Goal: Task Accomplishment & Management: Complete application form

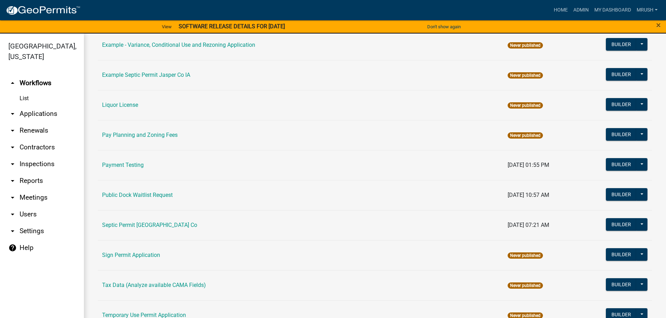
scroll to position [338, 0]
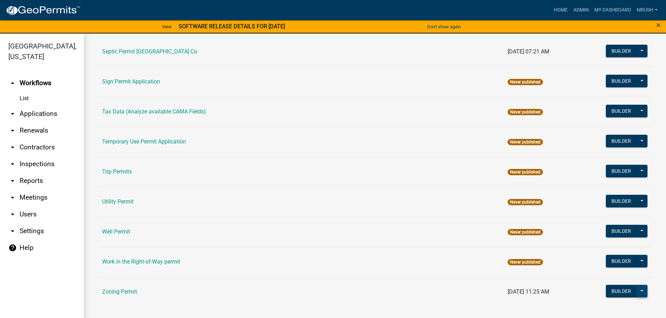
click at [636, 290] on button at bounding box center [641, 291] width 11 height 13
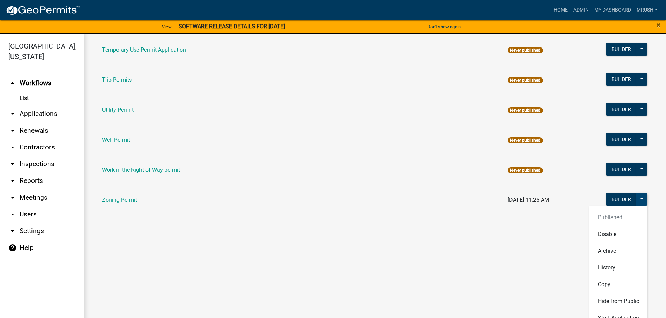
scroll to position [433, 0]
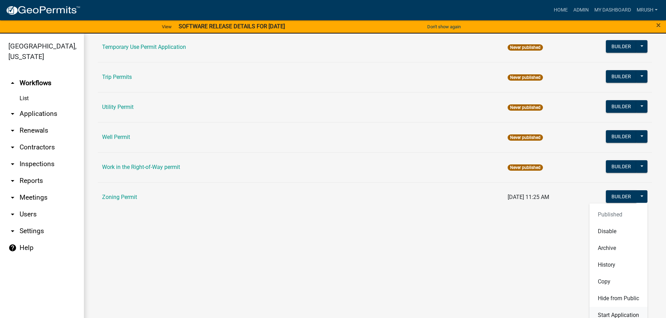
click at [635, 312] on button "Start Application" at bounding box center [618, 315] width 58 height 17
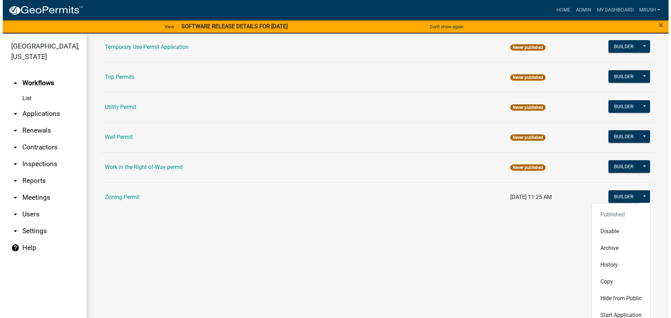
scroll to position [338, 0]
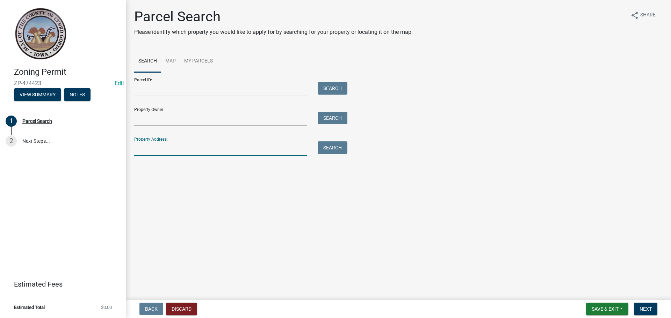
click at [155, 146] on input "Property Address:" at bounding box center [220, 148] width 173 height 14
type input "15456"
click at [334, 151] on button "Search" at bounding box center [333, 147] width 30 height 13
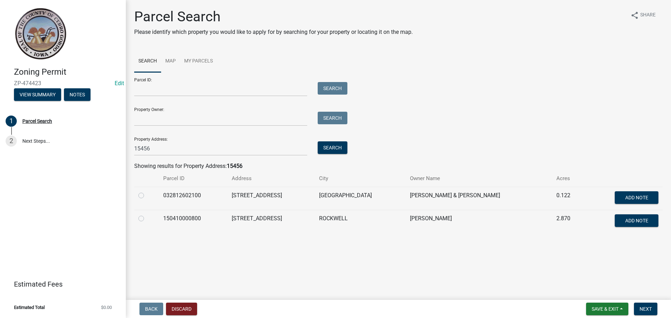
click at [147, 215] on label at bounding box center [147, 215] width 0 height 0
click at [147, 219] on input "radio" at bounding box center [149, 217] width 5 height 5
radio input "true"
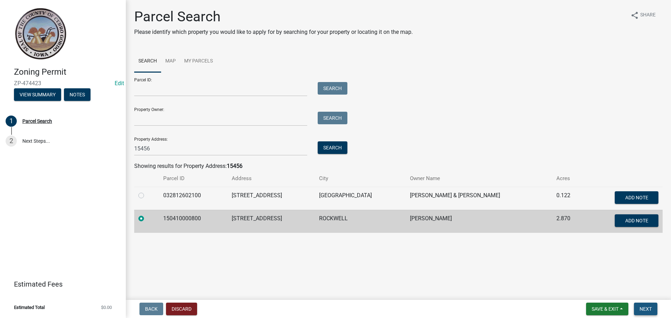
click at [646, 308] on span "Next" at bounding box center [645, 309] width 12 height 6
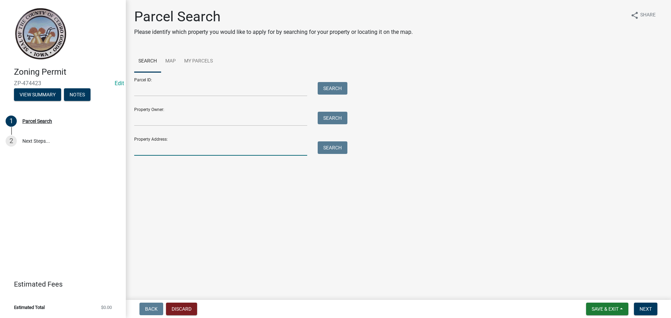
click at [145, 151] on input "Property Address:" at bounding box center [220, 148] width 173 height 14
click at [146, 90] on input "Parcel ID:" at bounding box center [220, 89] width 173 height 14
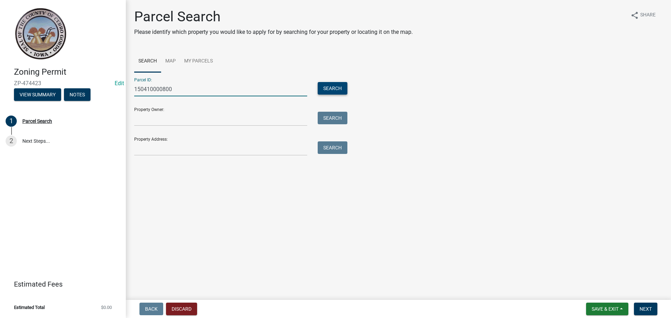
type input "150410000800"
click at [341, 92] on button "Search" at bounding box center [333, 88] width 30 height 13
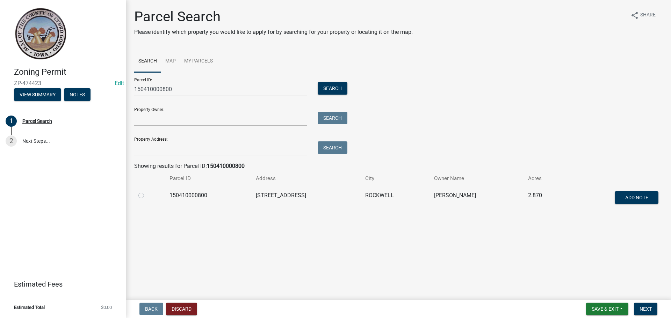
click at [147, 191] on label at bounding box center [147, 191] width 0 height 0
click at [147, 195] on input "radio" at bounding box center [149, 193] width 5 height 5
radio input "true"
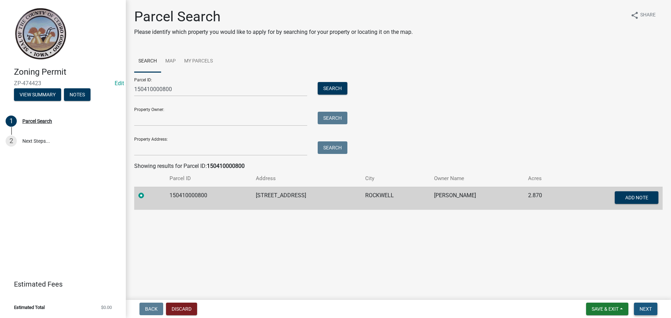
click at [647, 308] on span "Next" at bounding box center [645, 309] width 12 height 6
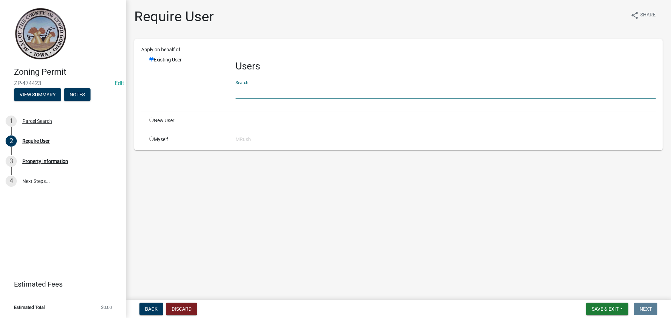
click at [249, 93] on input "text" at bounding box center [445, 92] width 420 height 14
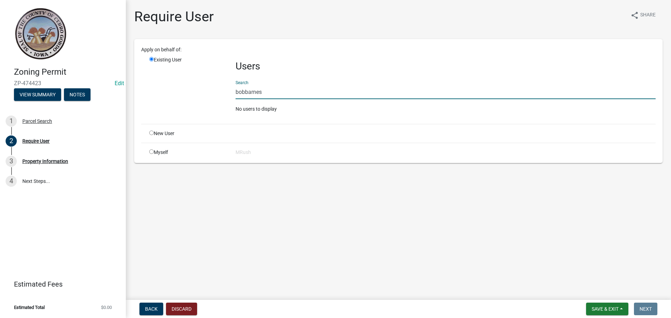
type input "bobbarnes"
click at [151, 131] on input "radio" at bounding box center [151, 133] width 5 height 5
radio input "true"
radio input "false"
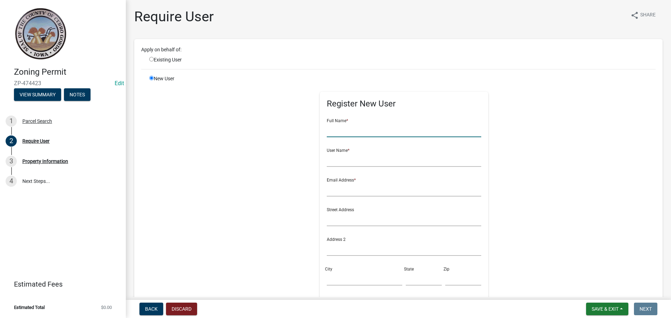
click at [387, 131] on input "text" at bounding box center [404, 130] width 155 height 14
type input "[PERSON_NAME]"
click at [355, 161] on input "text" at bounding box center [404, 160] width 155 height 14
type input "[PERSON_NAME]"
click at [349, 185] on input "text" at bounding box center [404, 189] width 155 height 14
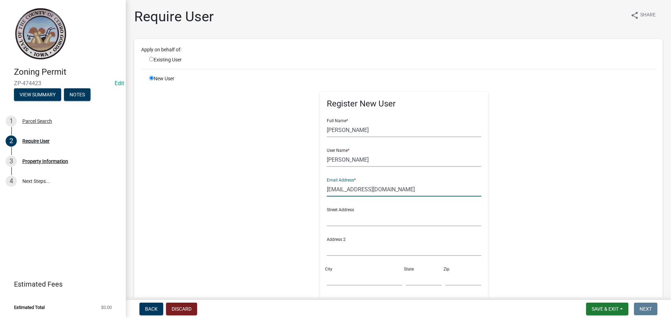
type input "[EMAIL_ADDRESS][DOMAIN_NAME]"
click at [342, 218] on input "text" at bounding box center [404, 219] width 155 height 14
type input "[STREET_ADDRESS]"
click at [332, 272] on input "City" at bounding box center [364, 278] width 75 height 14
type input "Rockwell"
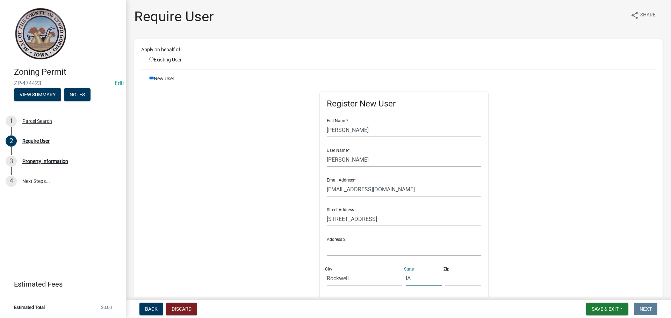
type input "IA"
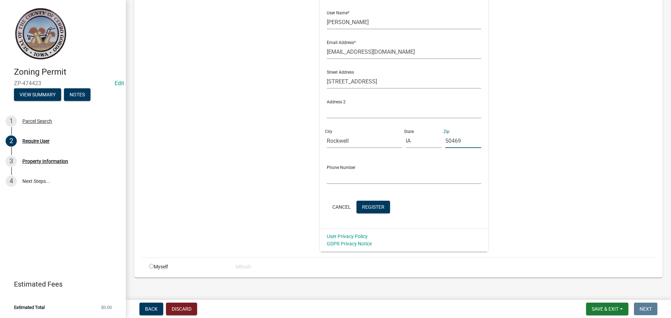
scroll to position [145, 0]
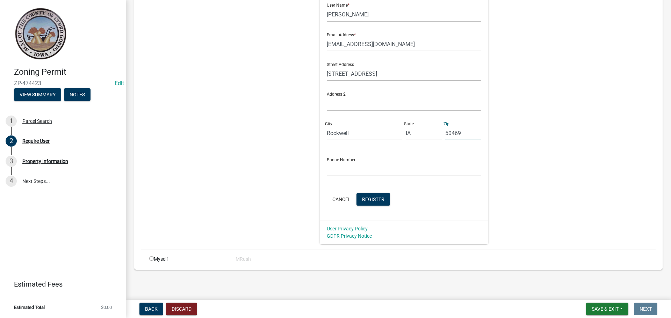
type input "50469"
click at [351, 168] on input "text" at bounding box center [404, 169] width 155 height 14
type input "6414258329"
click at [372, 196] on button "Register" at bounding box center [373, 199] width 34 height 13
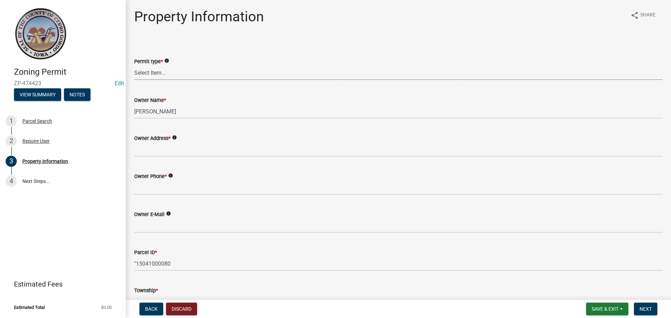
click at [147, 71] on select "Select Item... New Request Permit Renewal" at bounding box center [398, 73] width 528 height 14
click at [134, 66] on select "Select Item... New Request Permit Renewal" at bounding box center [398, 73] width 528 height 14
select select "7a5a2478-5b3b-459e-a372-388ca56f6284"
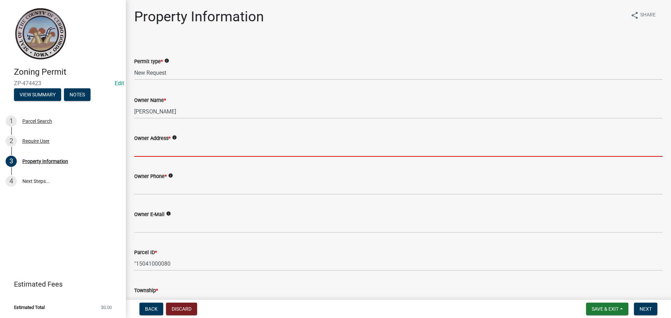
click at [148, 149] on input "Owner Address *" at bounding box center [398, 150] width 528 height 14
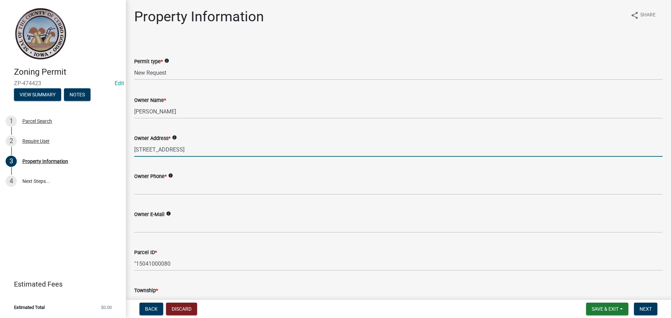
type input "[STREET_ADDRESS]"
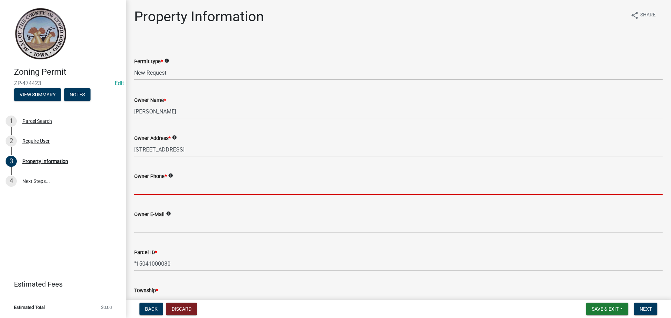
click at [144, 186] on input "Owner Phone *" at bounding box center [398, 188] width 528 height 14
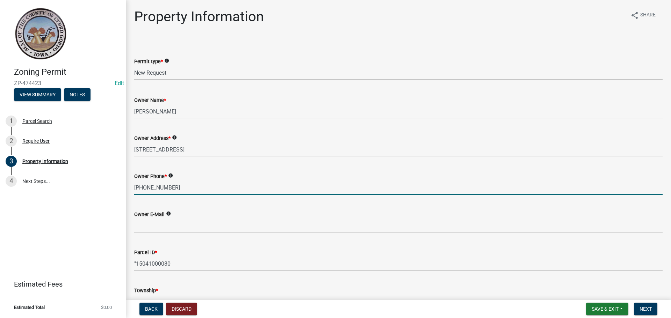
type input "[PHONE_NUMBER]"
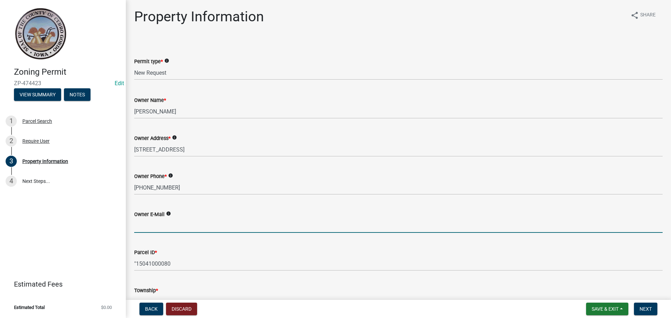
click at [146, 225] on input "Owner E-Mail" at bounding box center [398, 226] width 528 height 14
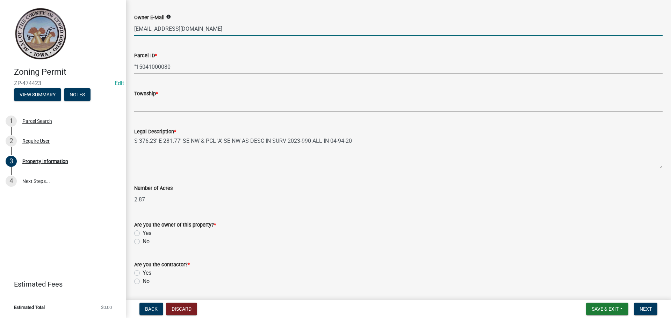
scroll to position [206, 0]
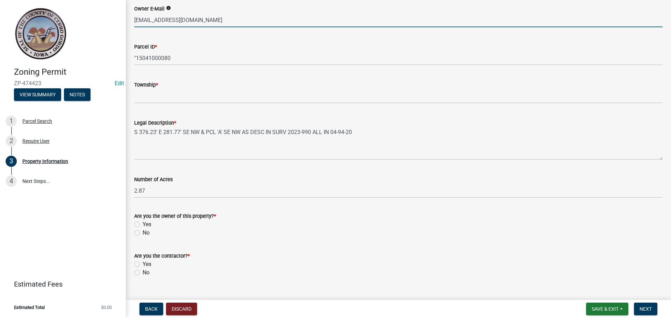
type input "[EMAIL_ADDRESS][DOMAIN_NAME]"
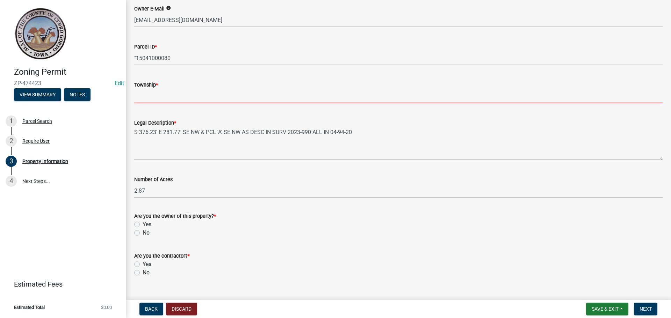
click at [181, 91] on input "Township *" at bounding box center [398, 96] width 528 height 14
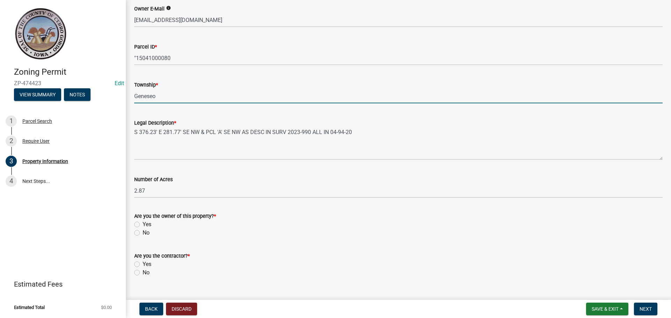
type input "Geneseo"
click at [143, 224] on label "Yes" at bounding box center [147, 224] width 9 height 8
click at [143, 224] on input "Yes" at bounding box center [145, 222] width 5 height 5
radio input "true"
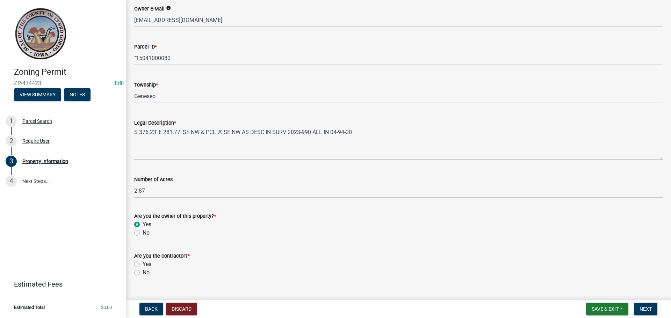
click at [143, 272] on label "No" at bounding box center [146, 273] width 7 height 8
click at [143, 272] on input "No" at bounding box center [145, 271] width 5 height 5
radio input "true"
click at [651, 312] on span "Next" at bounding box center [645, 309] width 12 height 6
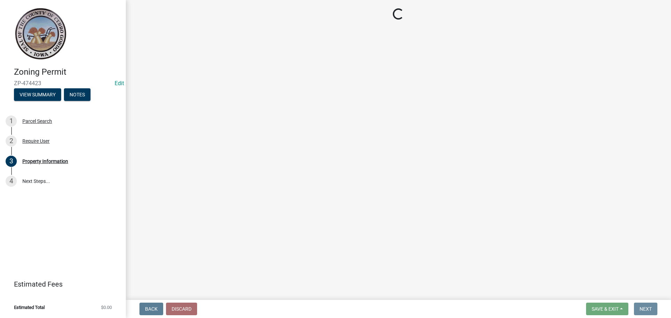
scroll to position [0, 0]
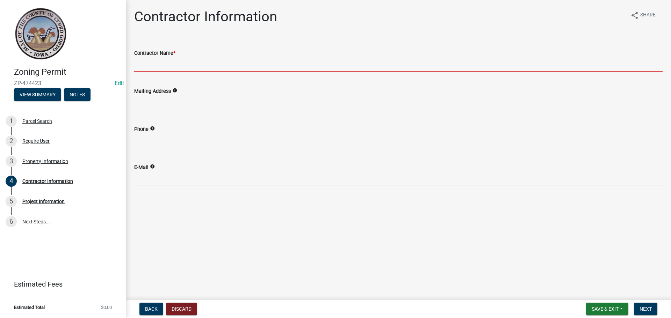
click at [167, 66] on input "Contractor Name *" at bounding box center [398, 64] width 528 height 14
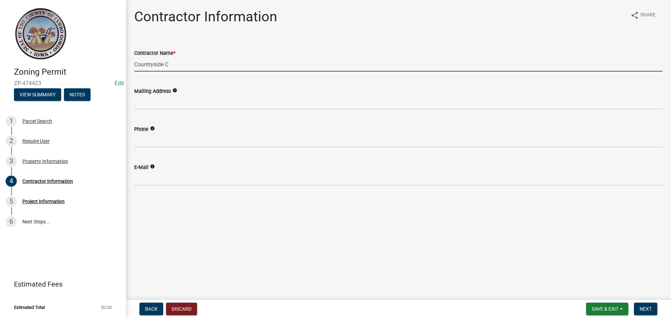
type input "Countryside Construction"
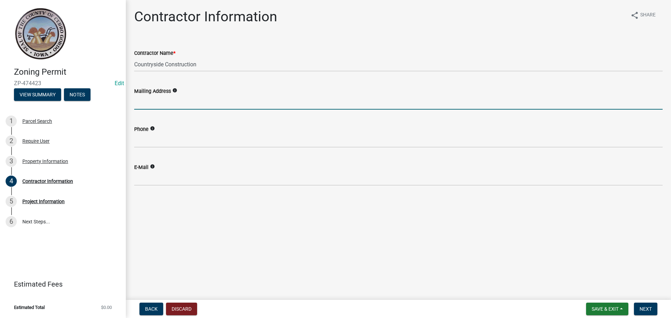
click at [172, 103] on input "Mailing Address" at bounding box center [398, 102] width 528 height 14
type input "[STREET_ADDRESS][PERSON_NAME]"
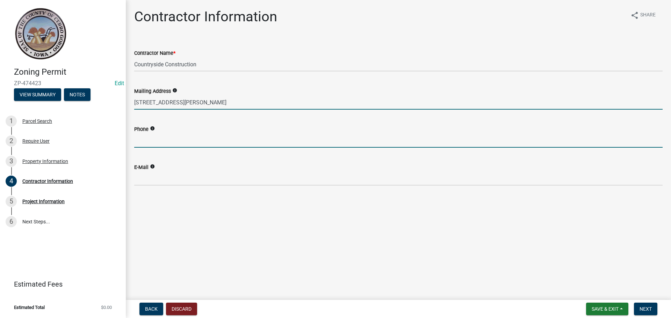
click at [162, 140] on input "Phone" at bounding box center [398, 140] width 528 height 14
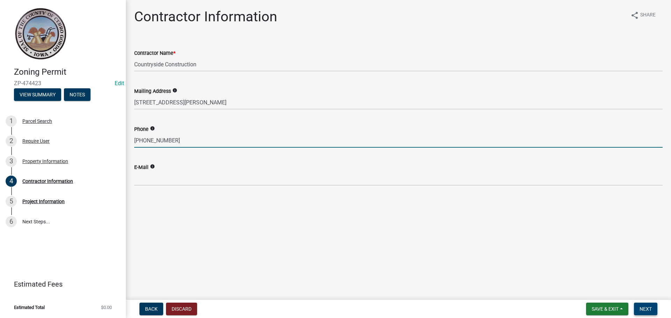
type input "[PHONE_NUMBER]"
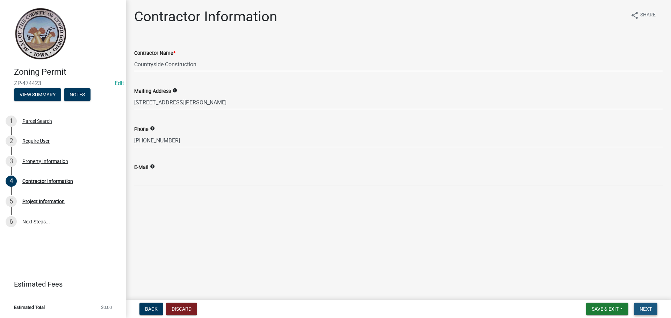
click at [648, 308] on span "Next" at bounding box center [645, 309] width 12 height 6
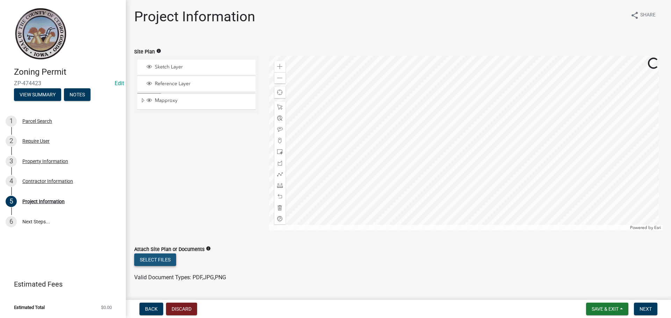
click at [149, 258] on button "Select files" at bounding box center [155, 260] width 42 height 13
click at [155, 257] on button "Select files" at bounding box center [155, 260] width 42 height 13
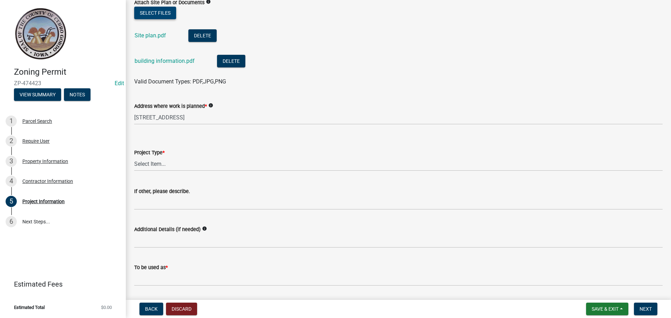
scroll to position [259, 0]
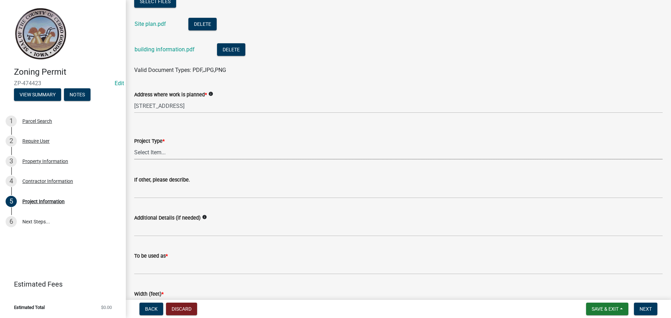
click at [147, 154] on select "Select Item... Dwelling Dwelling addition Accessory building Accessory building…" at bounding box center [398, 152] width 528 height 14
click at [134, 145] on select "Select Item... Dwelling Dwelling addition Accessory building Accessory building…" at bounding box center [398, 152] width 528 height 14
select select "c33da19a-5b3e-4f51-a669-d4d436de7689"
click at [153, 153] on select "Select Item... Dwelling Dwelling addition Accessory building Accessory building…" at bounding box center [398, 152] width 528 height 14
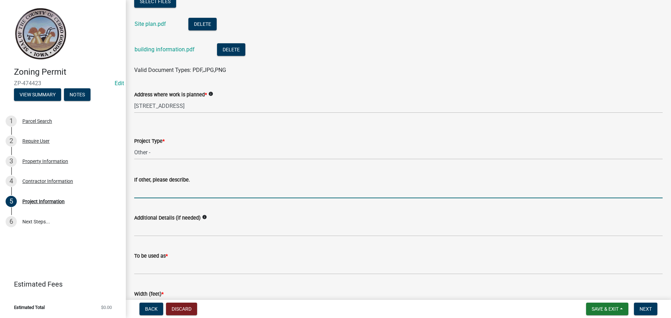
click at [152, 189] on input "If other, please describe." at bounding box center [398, 191] width 528 height 14
type input "Pole Barn"
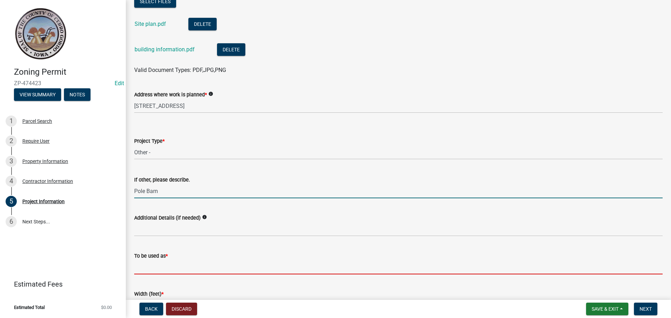
click at [150, 267] on input "To be used as *" at bounding box center [398, 267] width 528 height 14
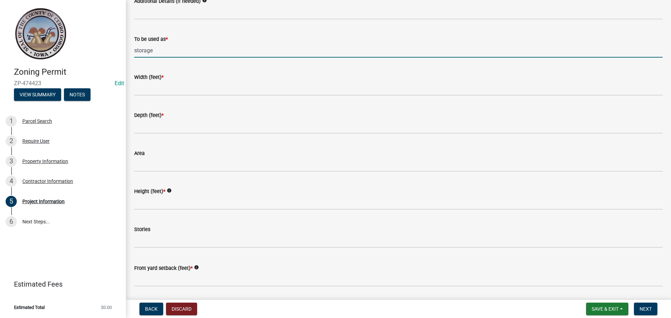
scroll to position [481, 0]
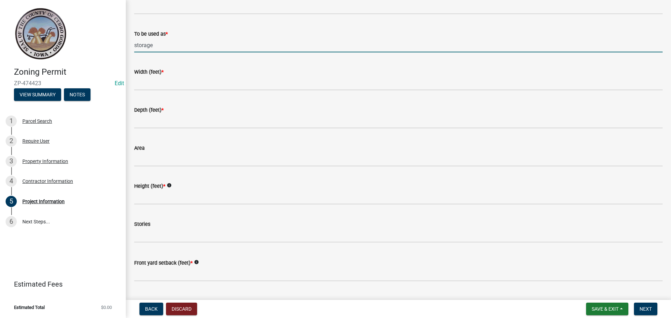
type input "storage"
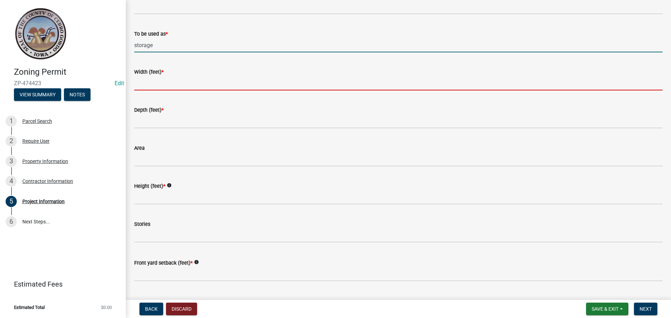
click at [150, 81] on input "Width (feet) *" at bounding box center [398, 83] width 528 height 14
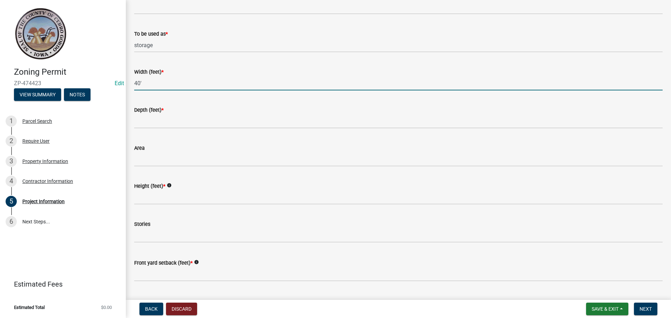
type input "40'"
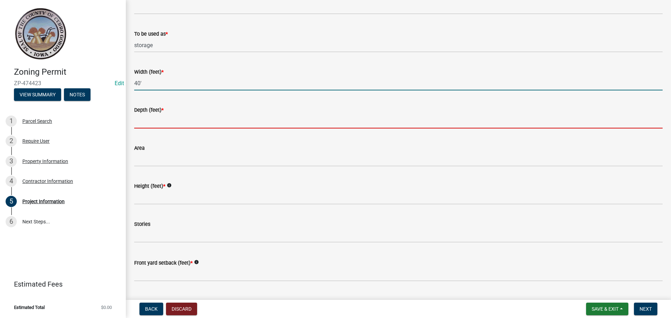
click at [142, 121] on input "Depth (feet) *" at bounding box center [398, 121] width 528 height 14
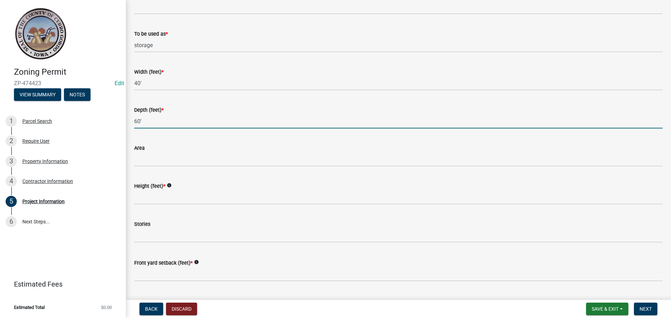
type input "60'"
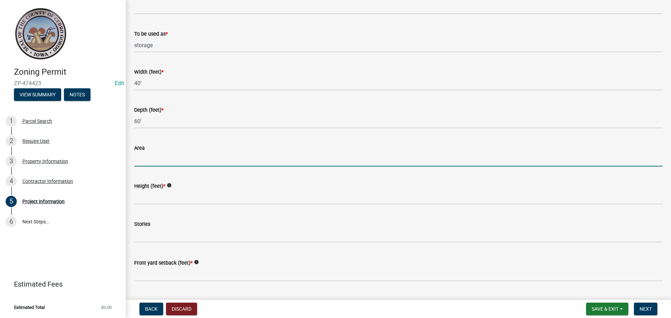
click at [139, 160] on input "Area" at bounding box center [398, 159] width 528 height 14
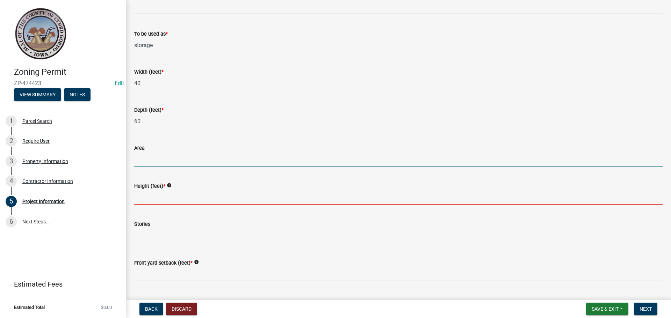
click at [143, 197] on input "Height (feet) *" at bounding box center [398, 197] width 528 height 14
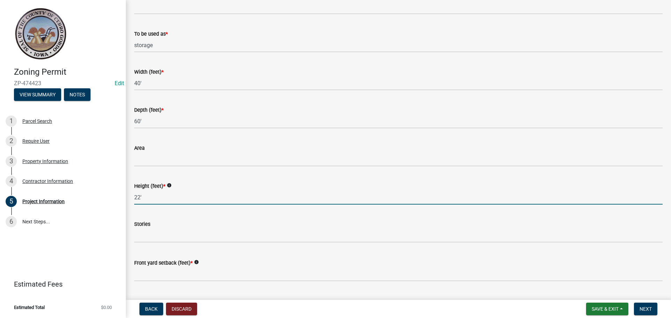
type input "22'"
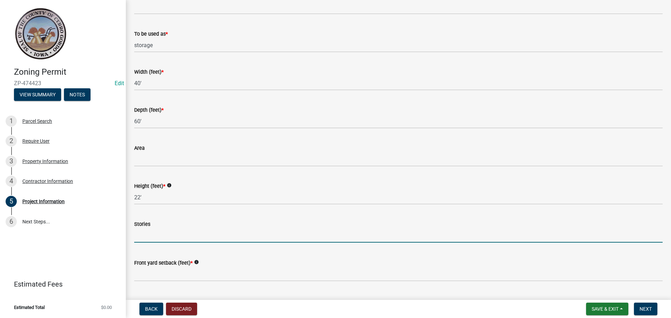
click at [144, 233] on input "text" at bounding box center [398, 235] width 528 height 14
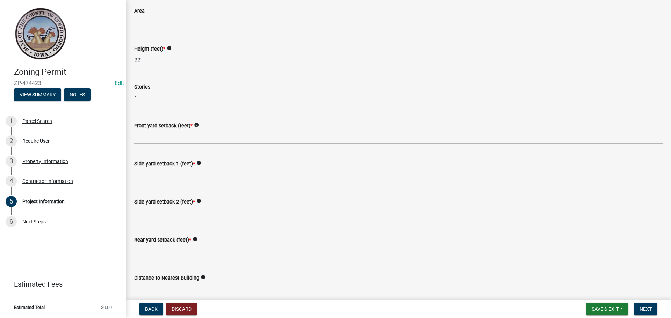
scroll to position [652, 0]
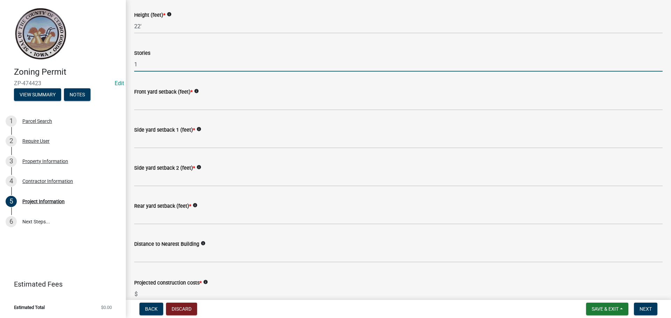
type input "1"
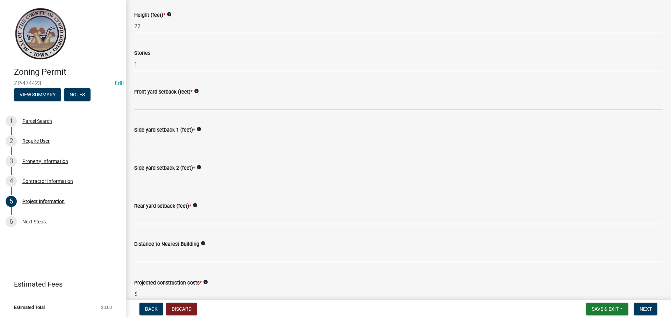
click at [144, 104] on input "Front yard setback (feet) *" at bounding box center [398, 103] width 528 height 14
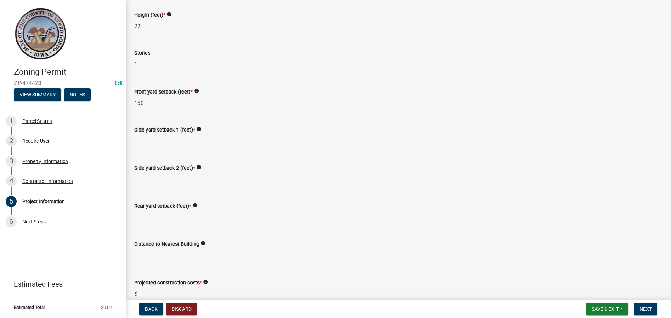
type input "150'"
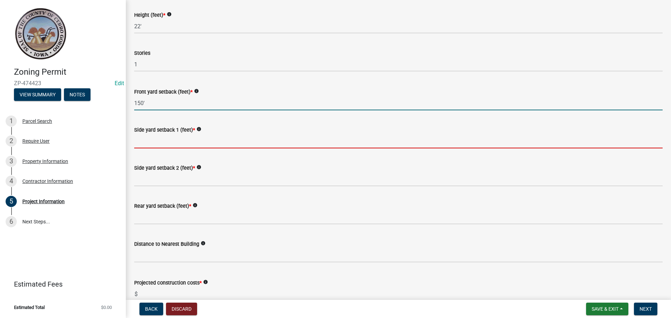
click at [138, 139] on input "Side yard setback 1 (feet) *" at bounding box center [398, 141] width 528 height 14
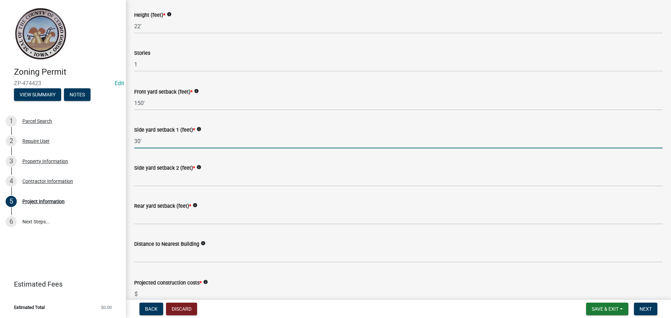
type input "30'"
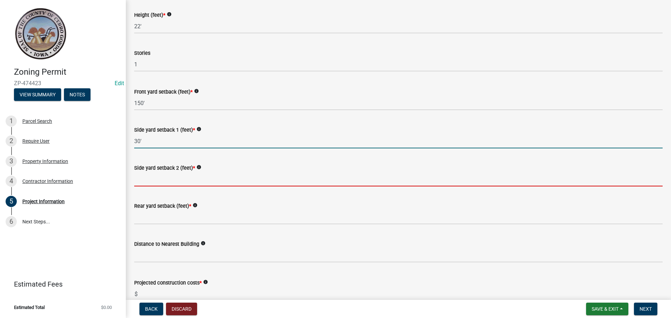
click at [139, 179] on input "Side yard setback 2 (feet) *" at bounding box center [398, 179] width 528 height 14
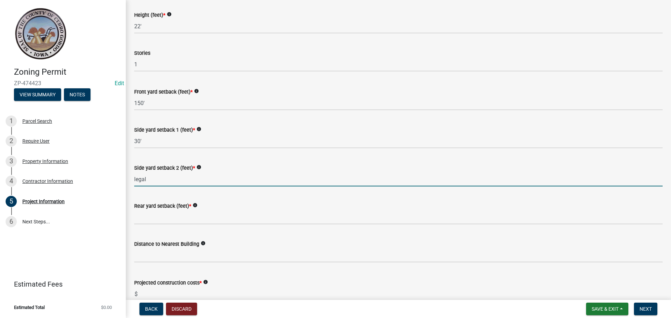
type input "legal"
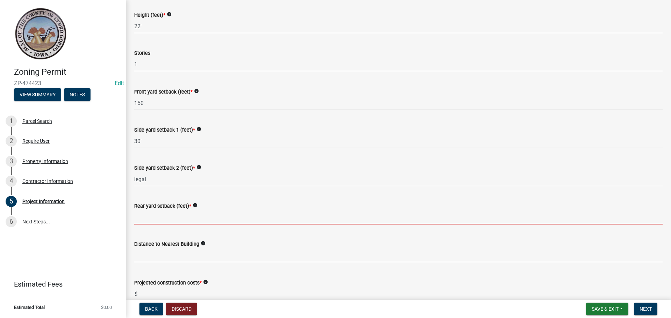
click at [136, 216] on input "Rear yard setback (feet) *" at bounding box center [398, 217] width 528 height 14
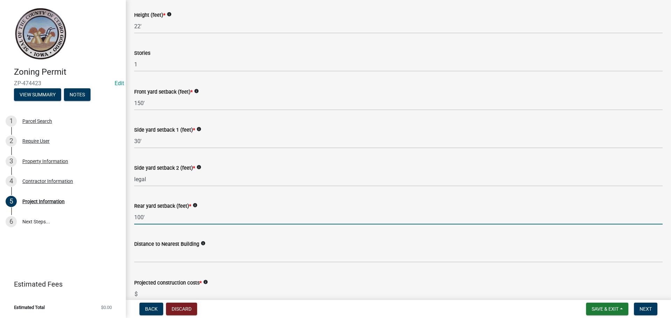
type input "100'"
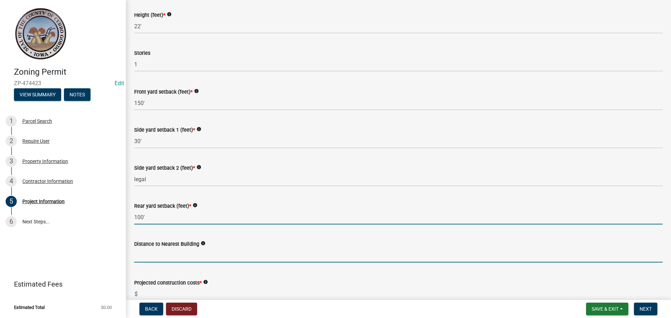
click at [144, 253] on input "text" at bounding box center [398, 255] width 528 height 14
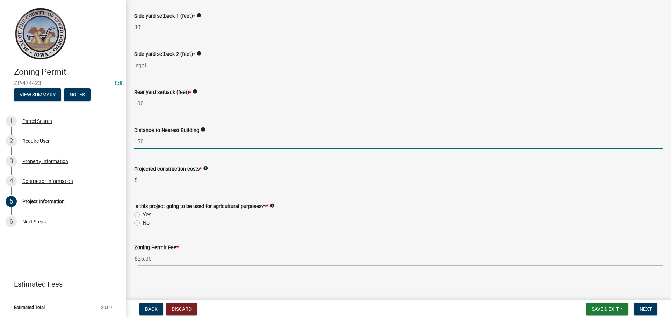
scroll to position [768, 0]
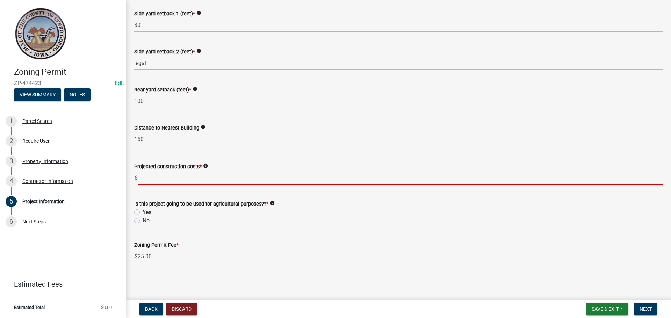
type input "150"
click at [159, 178] on input "text" at bounding box center [400, 178] width 525 height 14
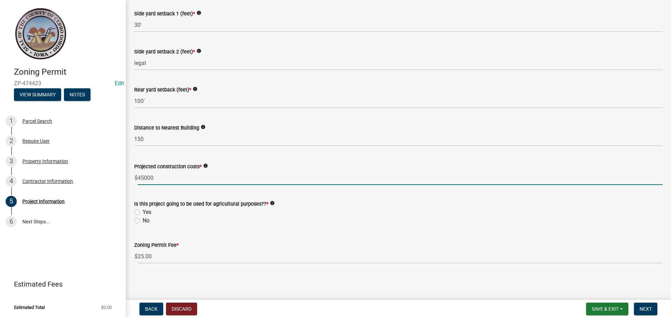
type input "45000"
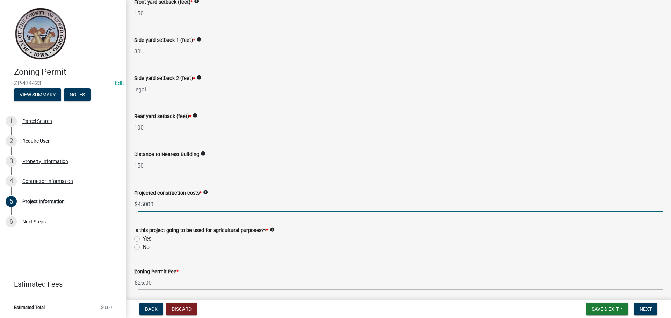
click at [137, 220] on form "Is this project going to be used for agricultural purposes?? * info Yes No" at bounding box center [398, 235] width 528 height 34
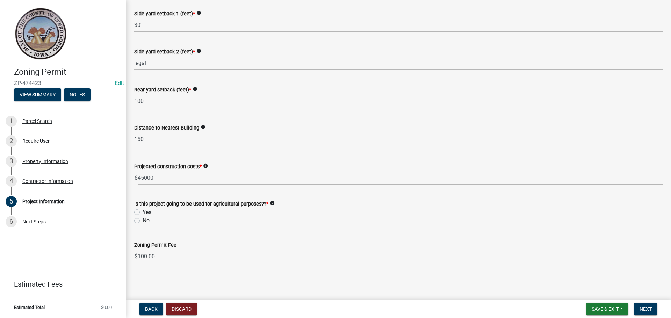
click at [143, 221] on label "No" at bounding box center [146, 221] width 7 height 8
click at [143, 221] on input "No" at bounding box center [145, 219] width 5 height 5
radio input "true"
click at [646, 309] on span "Next" at bounding box center [645, 309] width 12 height 6
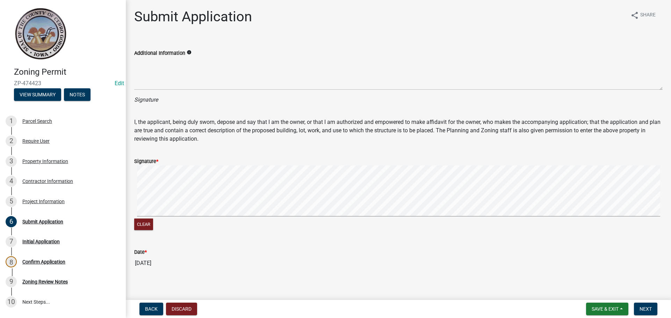
click at [240, 138] on p "I, the applicant, being duly sworn, depose and say that I am the owner, or that…" at bounding box center [398, 130] width 528 height 25
click at [258, 186] on wm-data-entity-input-list "Additional Information info Signature I, the applicant, being duly sworn, depos…" at bounding box center [398, 157] width 528 height 237
click at [246, 164] on div "Signature *" at bounding box center [398, 161] width 528 height 8
click at [257, 199] on form "Signature * Clear" at bounding box center [398, 190] width 528 height 83
click at [647, 308] on span "Next" at bounding box center [645, 309] width 12 height 6
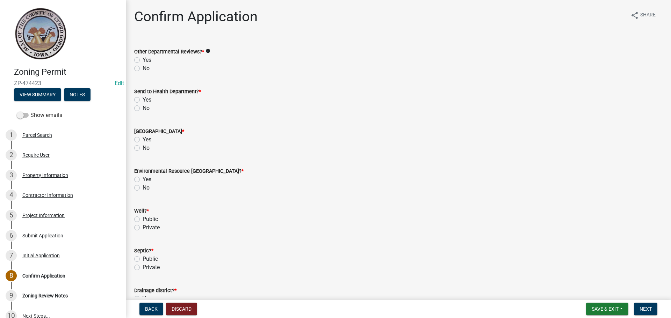
click at [143, 60] on label "Yes" at bounding box center [147, 60] width 9 height 8
click at [143, 60] on input "Yes" at bounding box center [145, 58] width 5 height 5
radio input "true"
click at [137, 96] on div "Yes" at bounding box center [398, 100] width 528 height 8
click at [143, 150] on label "No" at bounding box center [146, 148] width 7 height 8
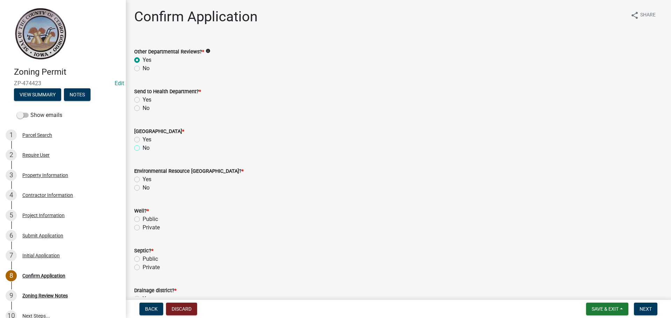
click at [143, 148] on input "No" at bounding box center [145, 146] width 5 height 5
radio input "true"
click at [143, 187] on label "No" at bounding box center [146, 188] width 7 height 8
click at [143, 187] on input "No" at bounding box center [145, 186] width 5 height 5
radio input "true"
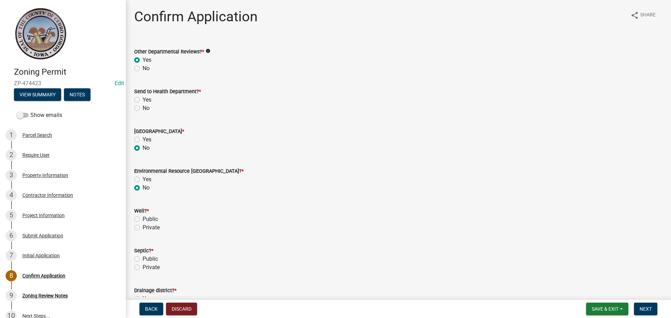
click at [143, 226] on label "Private" at bounding box center [151, 228] width 17 height 8
click at [143, 226] on input "Private" at bounding box center [145, 226] width 5 height 5
radio input "true"
click at [143, 266] on label "Private" at bounding box center [151, 267] width 17 height 8
click at [143, 266] on input "Private" at bounding box center [145, 265] width 5 height 5
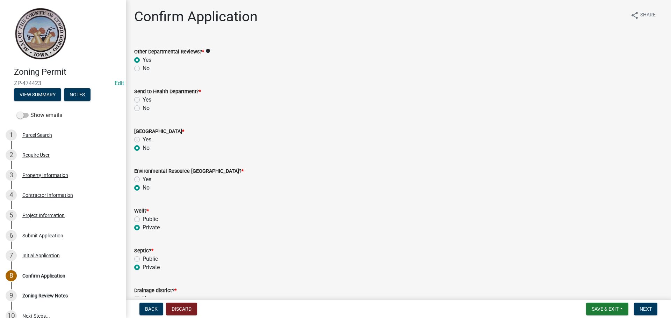
radio input "true"
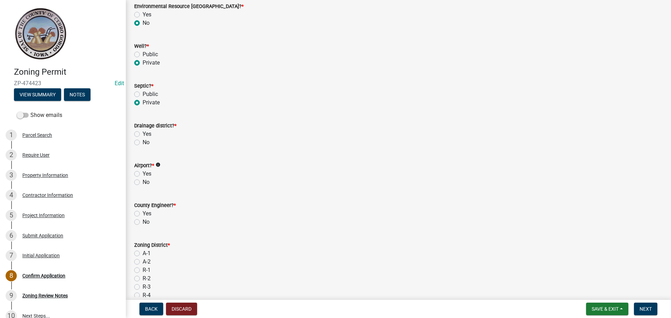
scroll to position [167, 0]
click at [143, 139] on label "No" at bounding box center [146, 141] width 7 height 8
click at [143, 139] on input "No" at bounding box center [145, 139] width 5 height 5
radio input "true"
click at [143, 180] on label "No" at bounding box center [146, 180] width 7 height 8
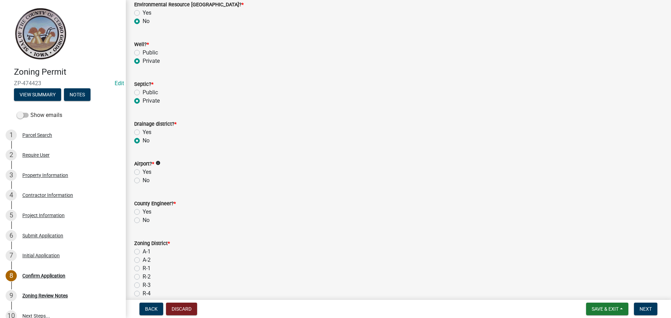
click at [143, 180] on input "No" at bounding box center [145, 178] width 5 height 5
radio input "true"
click at [143, 211] on label "Yes" at bounding box center [147, 212] width 9 height 8
click at [143, 211] on input "Yes" at bounding box center [145, 210] width 5 height 5
radio input "true"
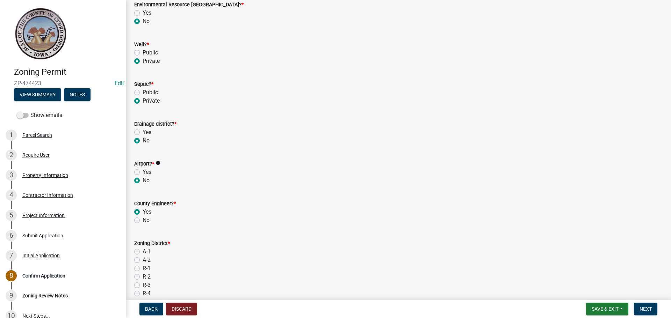
click at [143, 259] on label "A-2" at bounding box center [147, 260] width 8 height 8
click at [143, 259] on input "A-2" at bounding box center [145, 258] width 5 height 5
radio input "true"
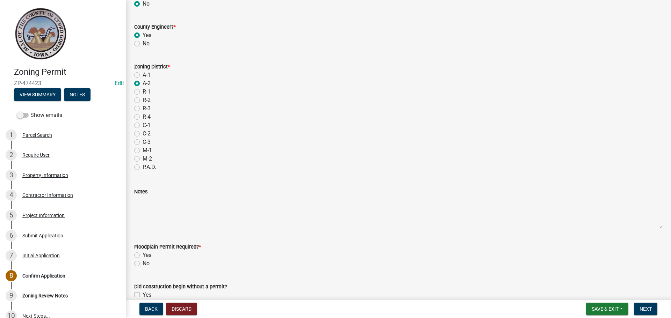
scroll to position [379, 0]
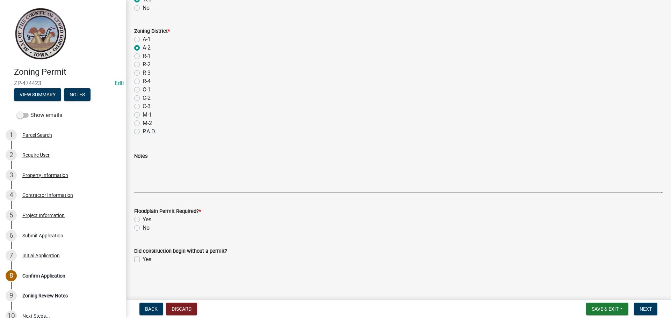
click at [143, 228] on label "No" at bounding box center [146, 228] width 7 height 8
click at [143, 228] on input "No" at bounding box center [145, 226] width 5 height 5
radio input "true"
click at [647, 307] on span "Next" at bounding box center [645, 309] width 12 height 6
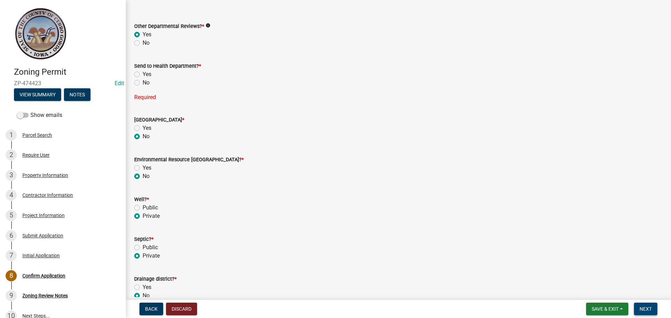
scroll to position [23, 0]
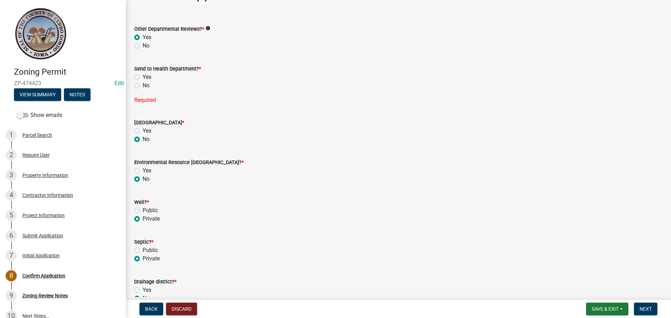
click at [143, 77] on label "Yes" at bounding box center [147, 77] width 9 height 8
click at [143, 77] on input "Yes" at bounding box center [145, 75] width 5 height 5
radio input "true"
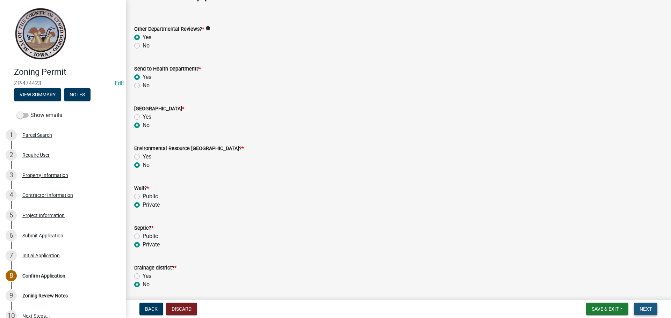
click at [647, 307] on span "Next" at bounding box center [645, 309] width 12 height 6
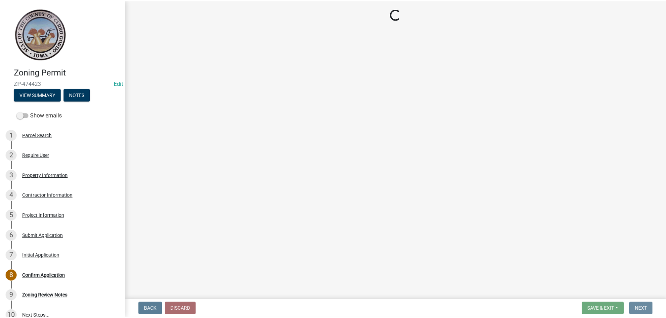
scroll to position [0, 0]
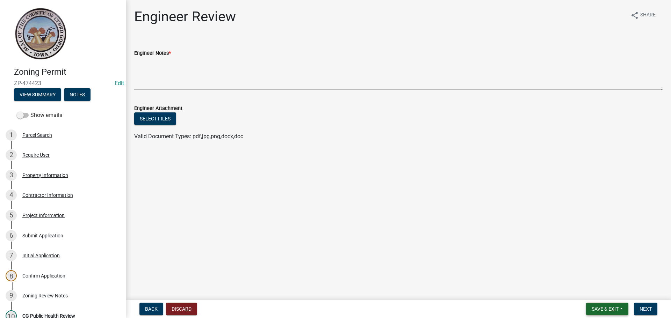
click at [605, 307] on span "Save & Exit" at bounding box center [604, 309] width 27 height 6
click at [598, 290] on button "Save & Exit" at bounding box center [600, 291] width 56 height 17
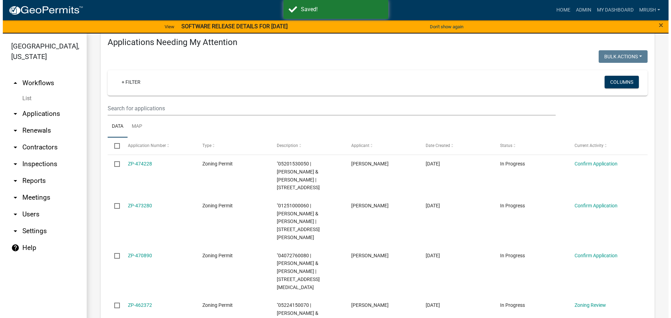
scroll to position [142, 0]
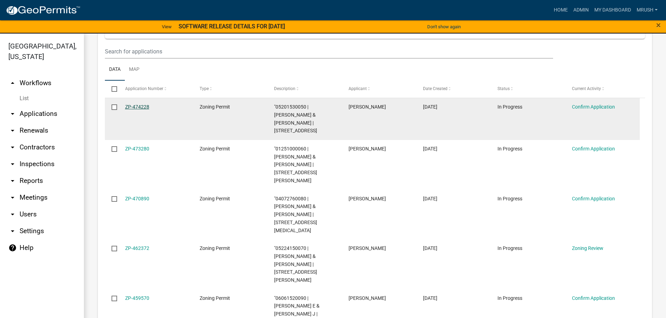
click at [143, 107] on link "ZP-474228" at bounding box center [137, 107] width 24 height 6
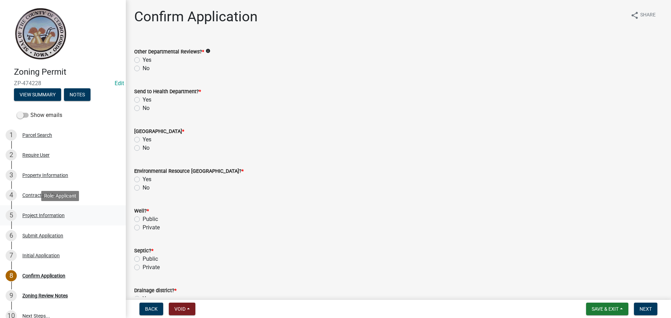
click at [59, 215] on div "Project Information" at bounding box center [43, 215] width 42 height 5
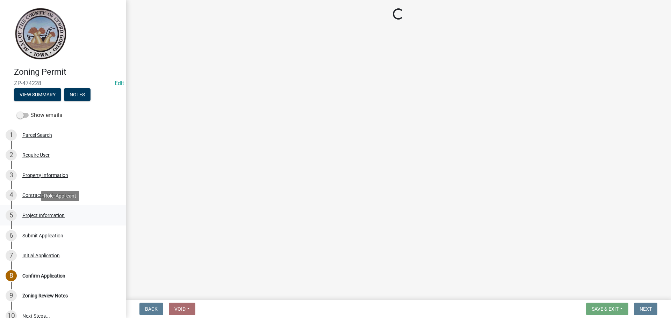
select select "36cf34de-39a9-4c6d-9647-d3c659c1a4c8"
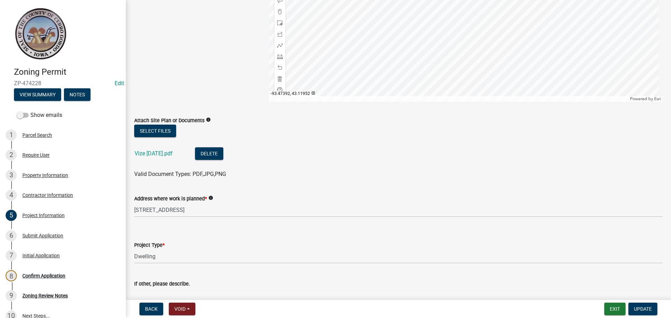
scroll to position [143, 0]
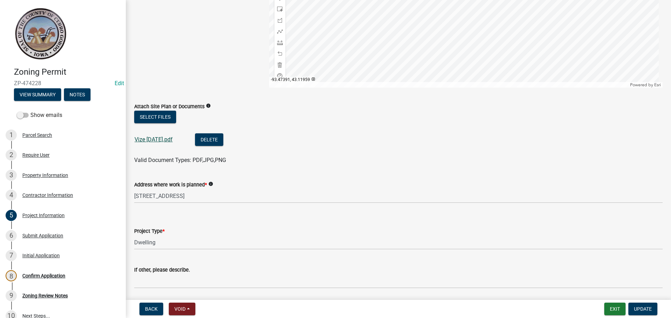
click at [163, 138] on link "Vize [DATE].pdf" at bounding box center [154, 139] width 38 height 7
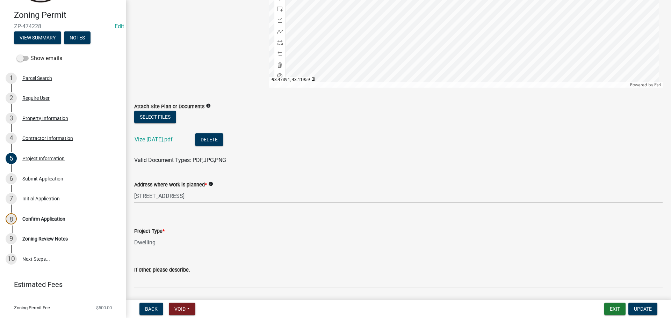
scroll to position [73, 0]
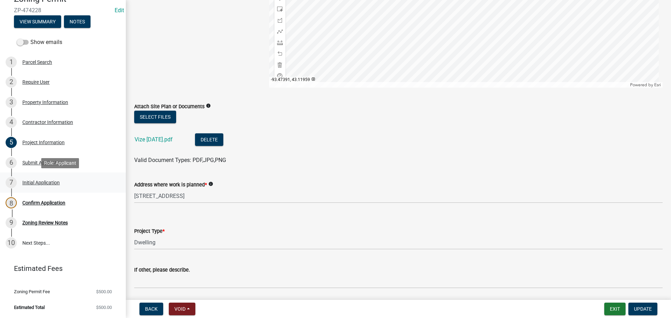
click at [40, 182] on div "Initial Application" at bounding box center [40, 182] width 37 height 5
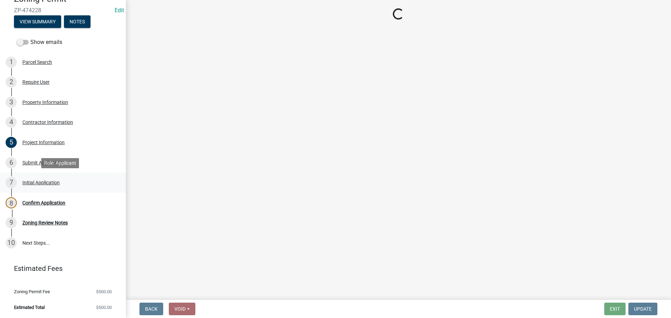
scroll to position [0, 0]
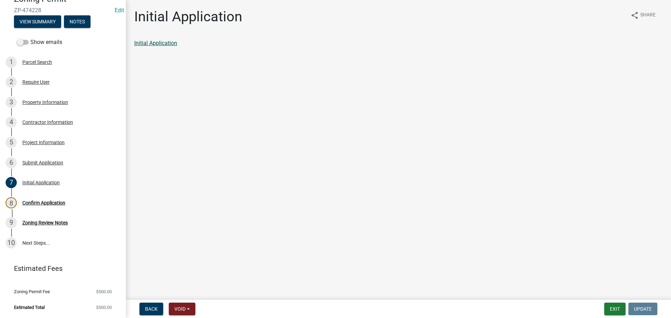
click at [163, 41] on link "Initial Application" at bounding box center [155, 43] width 43 height 7
click at [50, 202] on div "Confirm Application" at bounding box center [43, 203] width 43 height 5
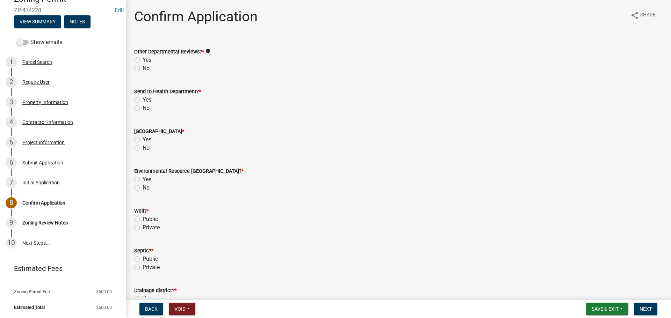
click at [143, 61] on label "Yes" at bounding box center [147, 60] width 9 height 8
click at [143, 60] on input "Yes" at bounding box center [145, 58] width 5 height 5
radio input "true"
click at [143, 98] on label "Yes" at bounding box center [147, 100] width 9 height 8
click at [143, 98] on input "Yes" at bounding box center [145, 98] width 5 height 5
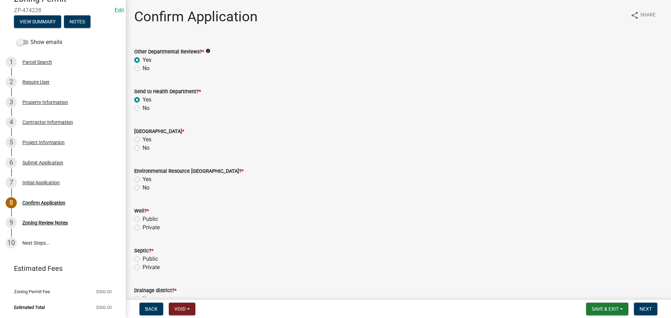
radio input "true"
click at [143, 141] on label "Yes" at bounding box center [147, 140] width 9 height 8
click at [143, 140] on input "Yes" at bounding box center [145, 138] width 5 height 5
radio input "true"
click at [143, 178] on label "Yes" at bounding box center [147, 179] width 9 height 8
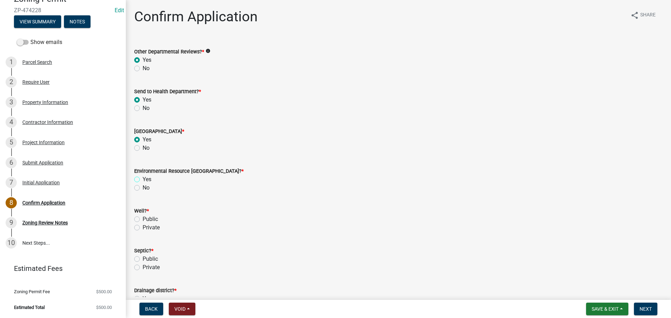
click at [143, 178] on input "Yes" at bounding box center [145, 177] width 5 height 5
radio input "true"
click at [143, 227] on label "Private" at bounding box center [151, 228] width 17 height 8
click at [143, 227] on input "Private" at bounding box center [145, 226] width 5 height 5
radio input "true"
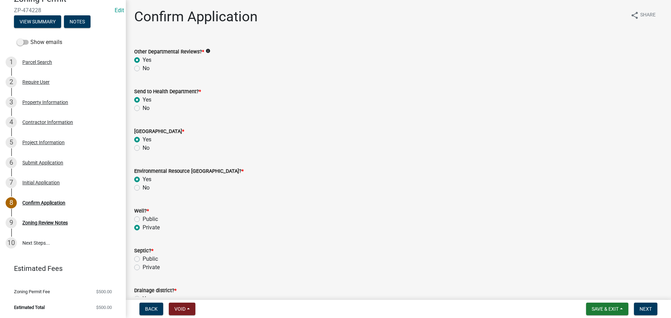
click at [143, 259] on label "Public" at bounding box center [150, 259] width 15 height 8
click at [143, 259] on input "Public" at bounding box center [145, 257] width 5 height 5
radio input "true"
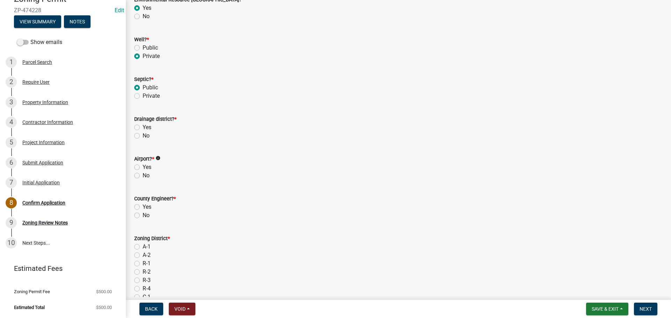
scroll to position [219, 0]
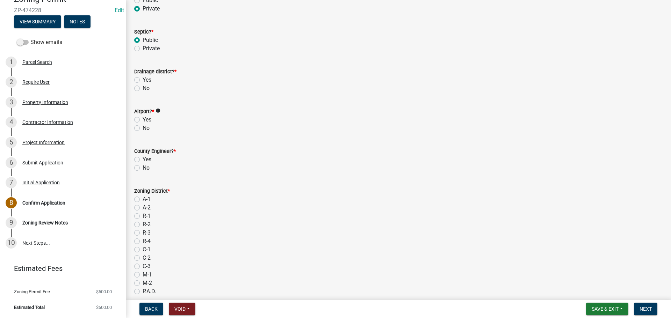
click at [143, 88] on label "No" at bounding box center [146, 88] width 7 height 8
click at [143, 88] on input "No" at bounding box center [145, 86] width 5 height 5
radio input "true"
click at [143, 127] on label "No" at bounding box center [146, 128] width 7 height 8
click at [143, 127] on input "No" at bounding box center [145, 126] width 5 height 5
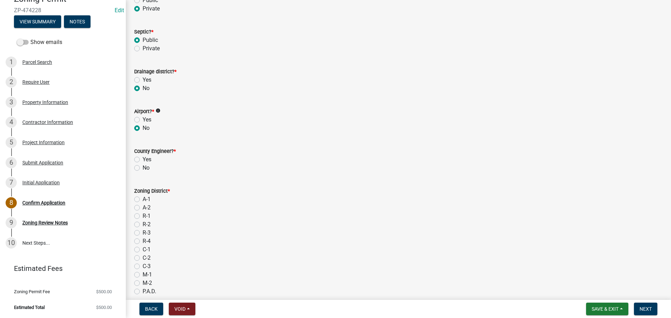
radio input "true"
click at [143, 160] on label "Yes" at bounding box center [147, 159] width 9 height 8
click at [143, 160] on input "Yes" at bounding box center [145, 157] width 5 height 5
radio input "true"
click at [143, 232] on label "R-3" at bounding box center [147, 233] width 8 height 8
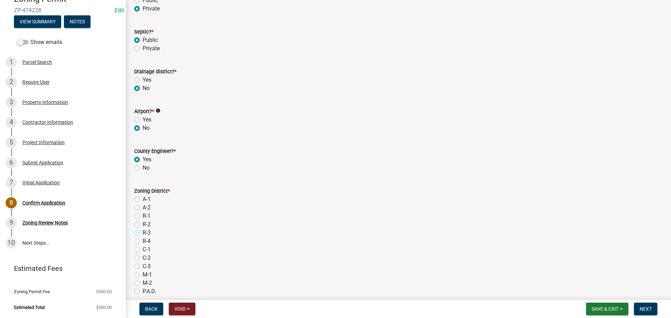
click at [143, 232] on input "R-3" at bounding box center [145, 231] width 5 height 5
radio input "true"
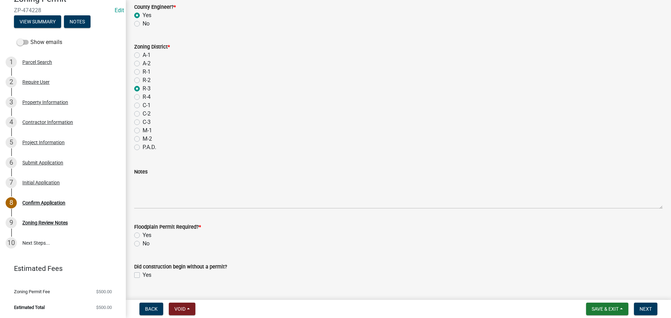
scroll to position [379, 0]
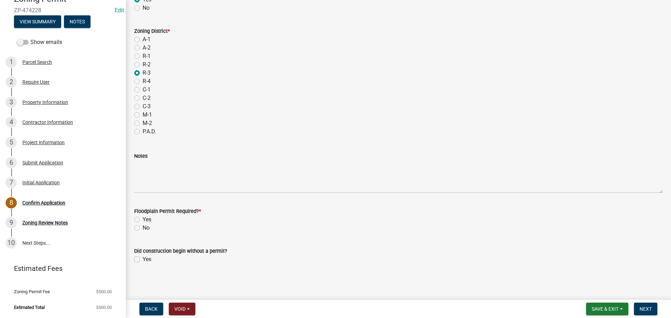
click at [143, 227] on label "No" at bounding box center [146, 228] width 7 height 8
click at [143, 227] on input "No" at bounding box center [145, 226] width 5 height 5
radio input "true"
click at [645, 307] on span "Next" at bounding box center [645, 309] width 12 height 6
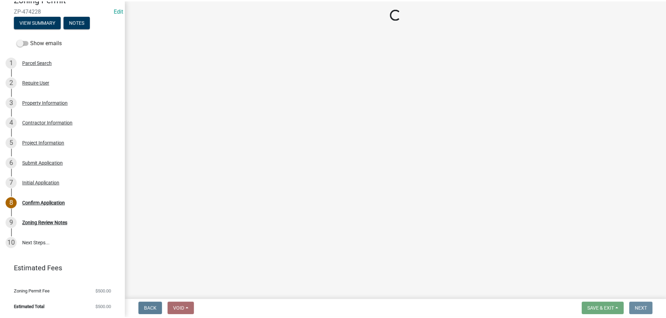
scroll to position [0, 0]
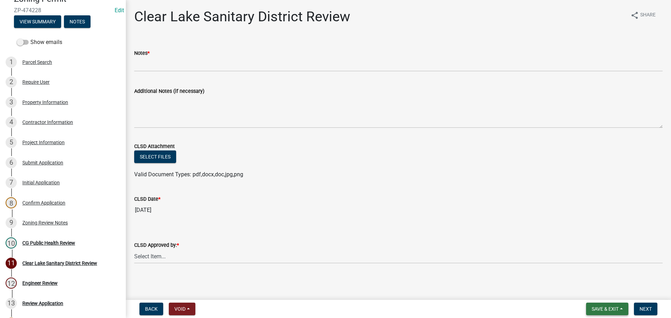
click at [597, 308] on span "Save & Exit" at bounding box center [604, 309] width 27 height 6
click at [596, 289] on button "Save & Exit" at bounding box center [600, 291] width 56 height 17
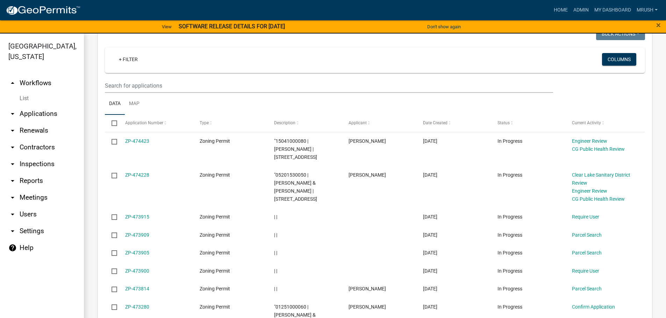
scroll to position [706, 0]
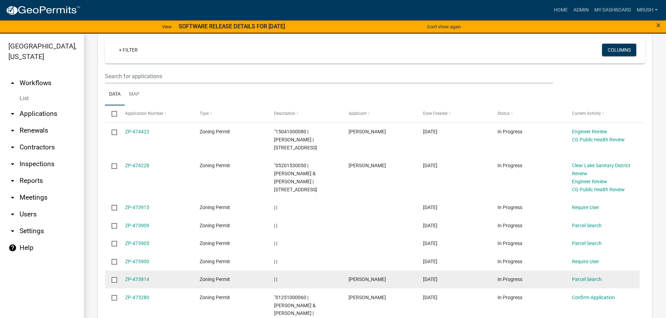
click at [114, 277] on input "checkbox" at bounding box center [113, 279] width 5 height 5
checkbox input "true"
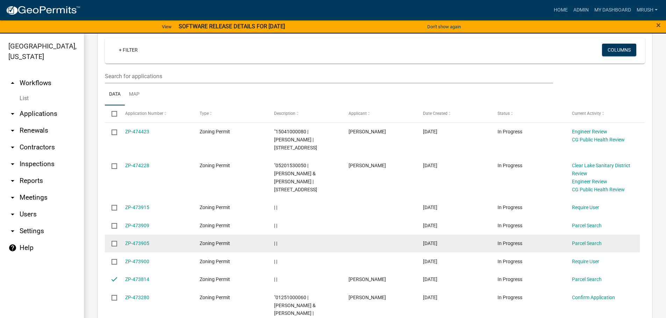
click at [114, 241] on input "checkbox" at bounding box center [113, 243] width 5 height 5
checkbox input "true"
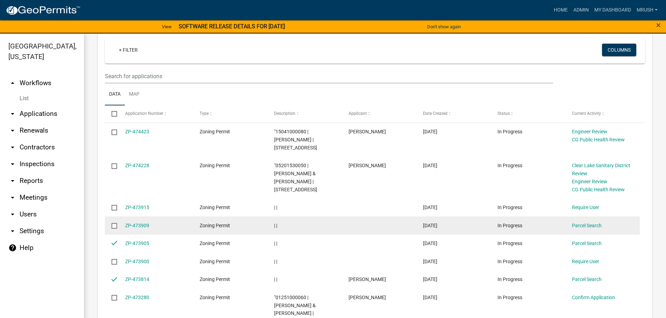
click at [115, 223] on input "checkbox" at bounding box center [113, 225] width 5 height 5
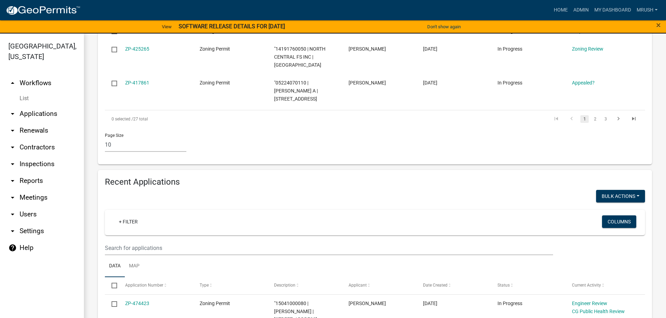
scroll to position [532, 0]
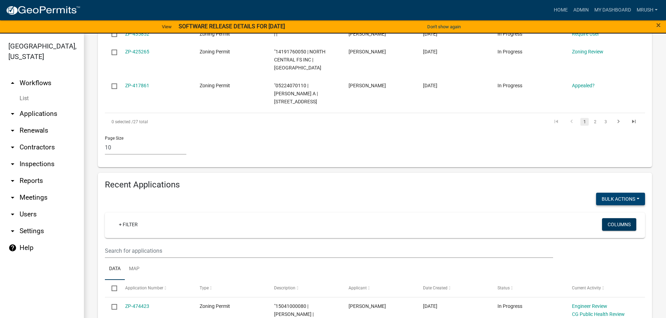
click at [617, 193] on button "Bulk Actions" at bounding box center [620, 199] width 49 height 13
click at [610, 209] on button "Void" at bounding box center [617, 217] width 56 height 17
checkbox input "false"
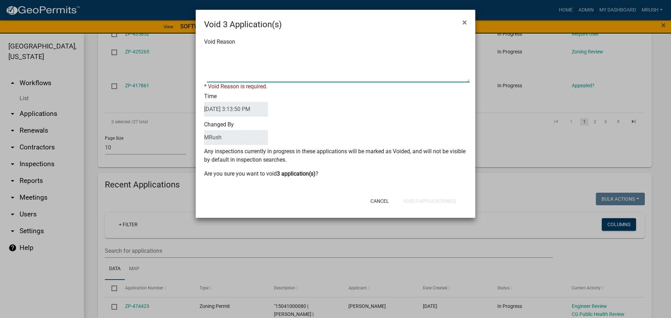
click at [268, 70] on textarea "Void Reason" at bounding box center [338, 65] width 263 height 35
type textarea "parcel searches only"
click at [423, 202] on div "Cancel Void 3 Application(s)" at bounding box center [381, 201] width 172 height 18
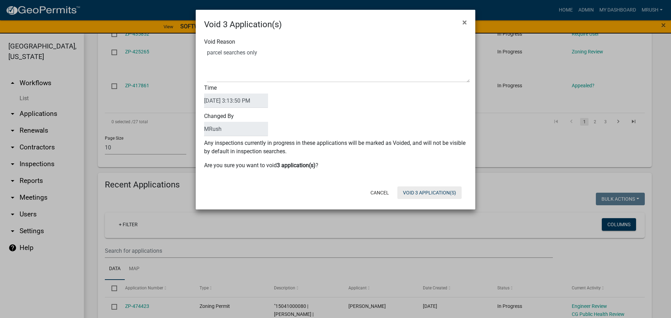
click at [425, 194] on button "Void 3 Application(s)" at bounding box center [429, 193] width 64 height 13
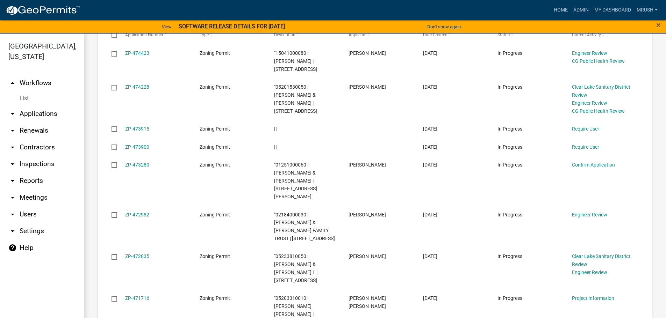
scroll to position [795, 0]
